Goal: Transaction & Acquisition: Purchase product/service

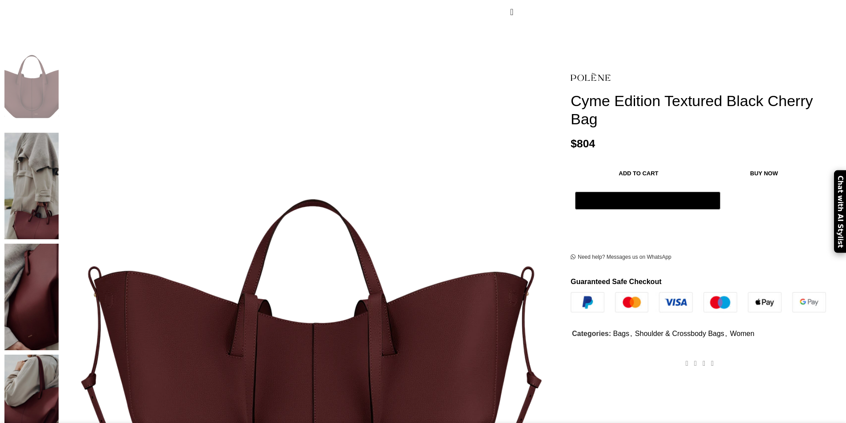
scroll to position [178, 0]
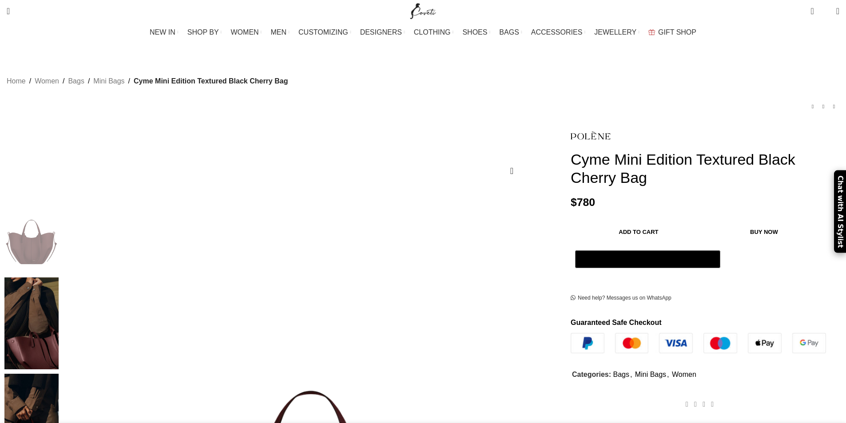
click at [59, 374] on img at bounding box center [31, 420] width 54 height 92
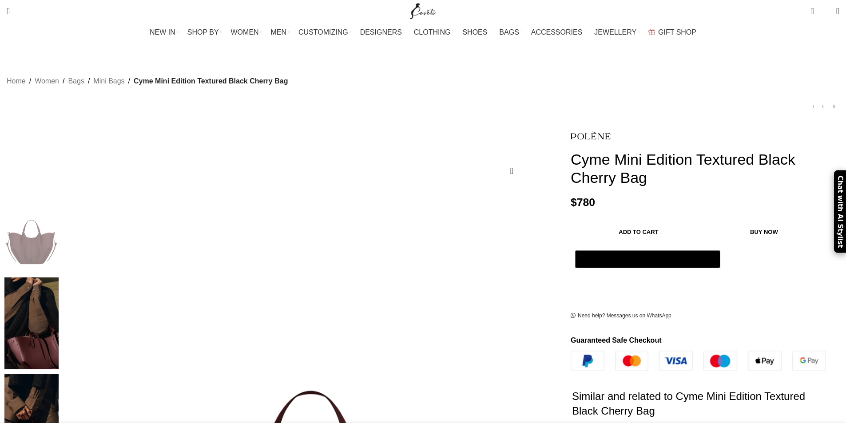
click at [59, 278] on img at bounding box center [31, 324] width 54 height 92
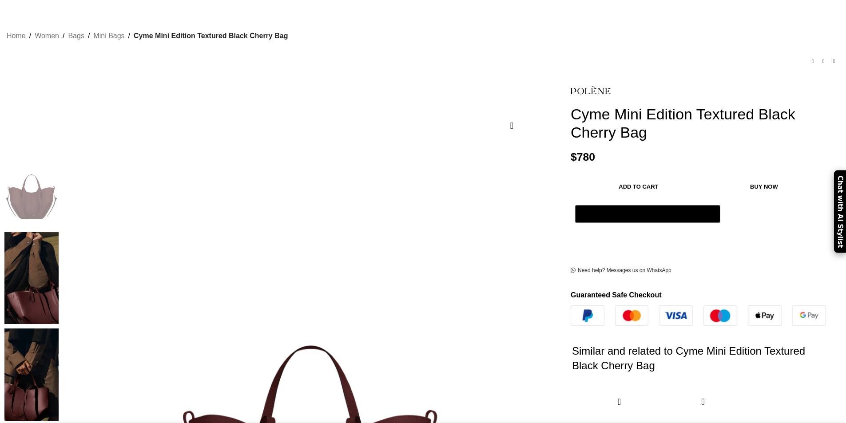
scroll to position [178, 0]
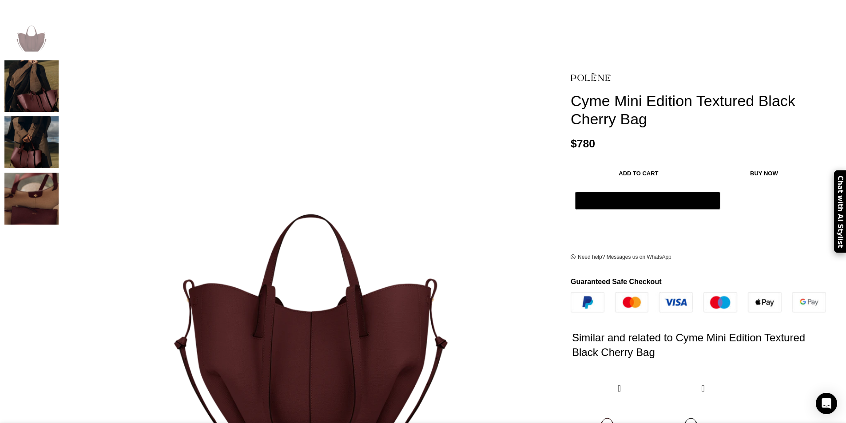
click at [59, 180] on img "4 / 4" at bounding box center [31, 199] width 54 height 52
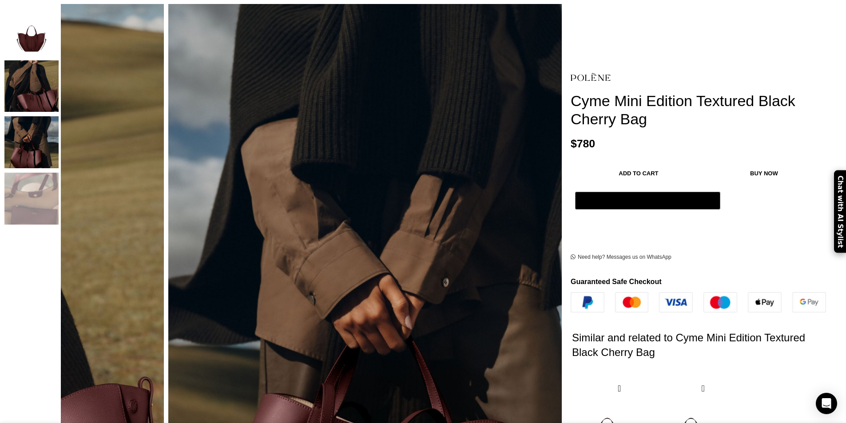
scroll to position [0, 842]
